Goal: Navigation & Orientation: Find specific page/section

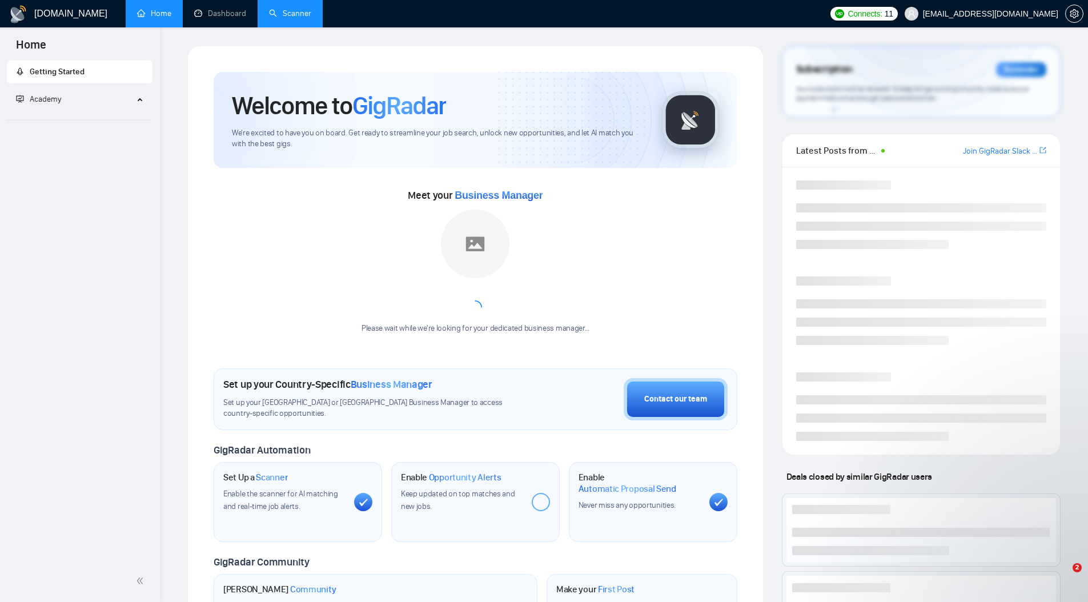
click at [276, 9] on link "Scanner" at bounding box center [290, 14] width 42 height 10
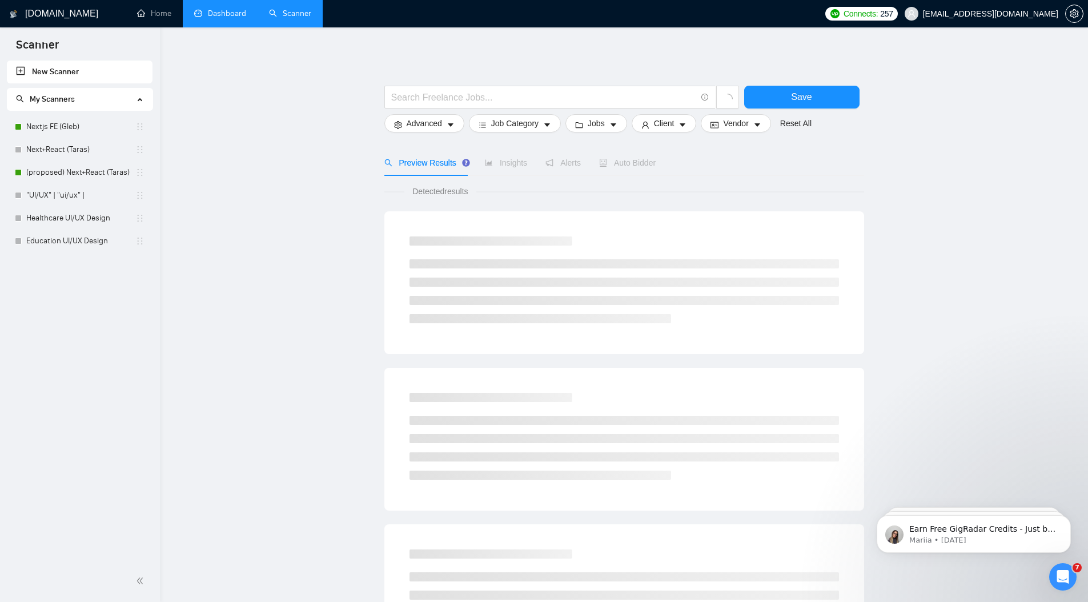
click at [242, 11] on link "Dashboard" at bounding box center [220, 14] width 52 height 10
